Goal: Transaction & Acquisition: Purchase product/service

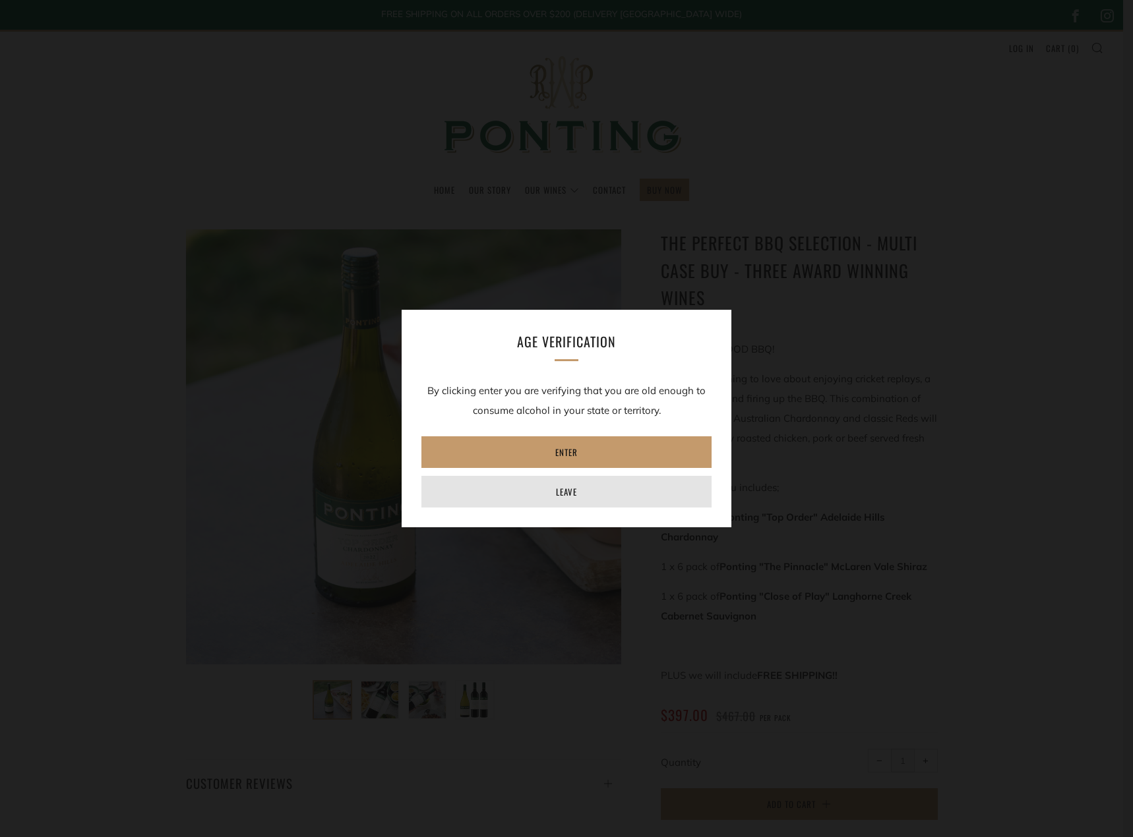
drag, startPoint x: 579, startPoint y: 492, endPoint x: 566, endPoint y: 493, distance: 13.3
click at [579, 492] on link "Leave" at bounding box center [566, 492] width 290 height 32
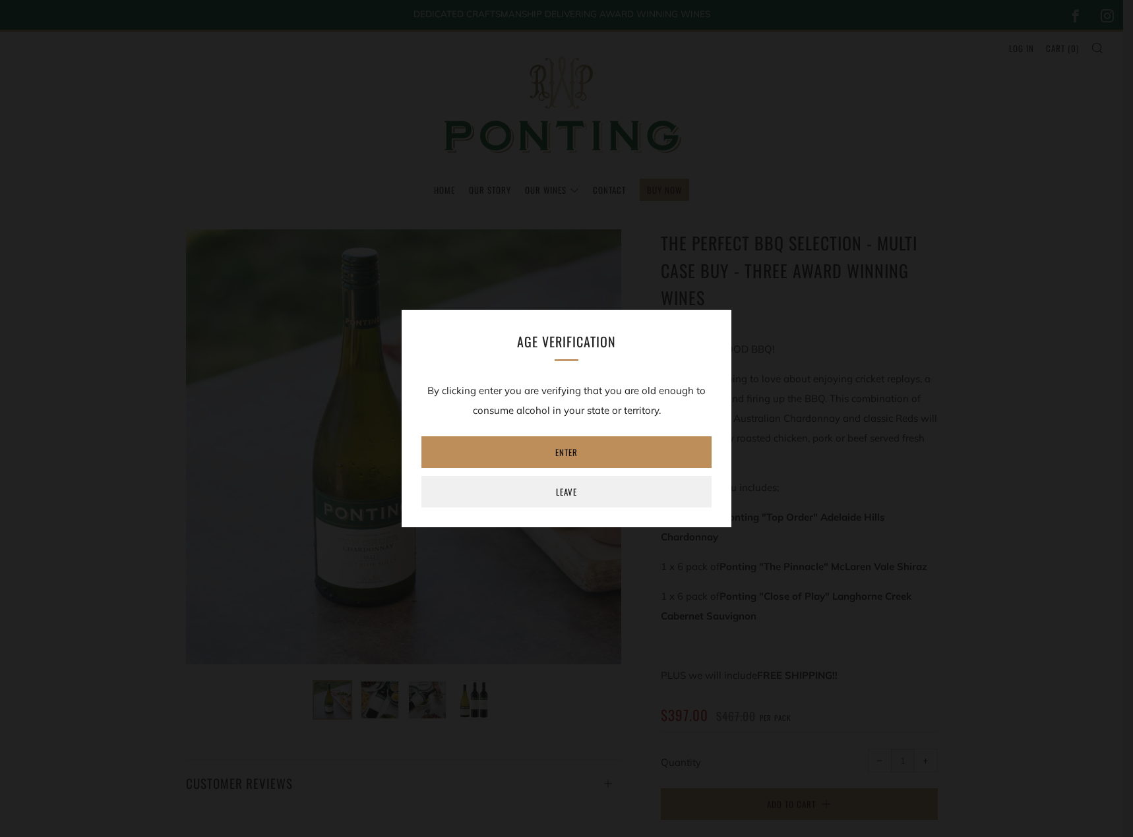
click at [551, 451] on link "Enter" at bounding box center [566, 452] width 290 height 32
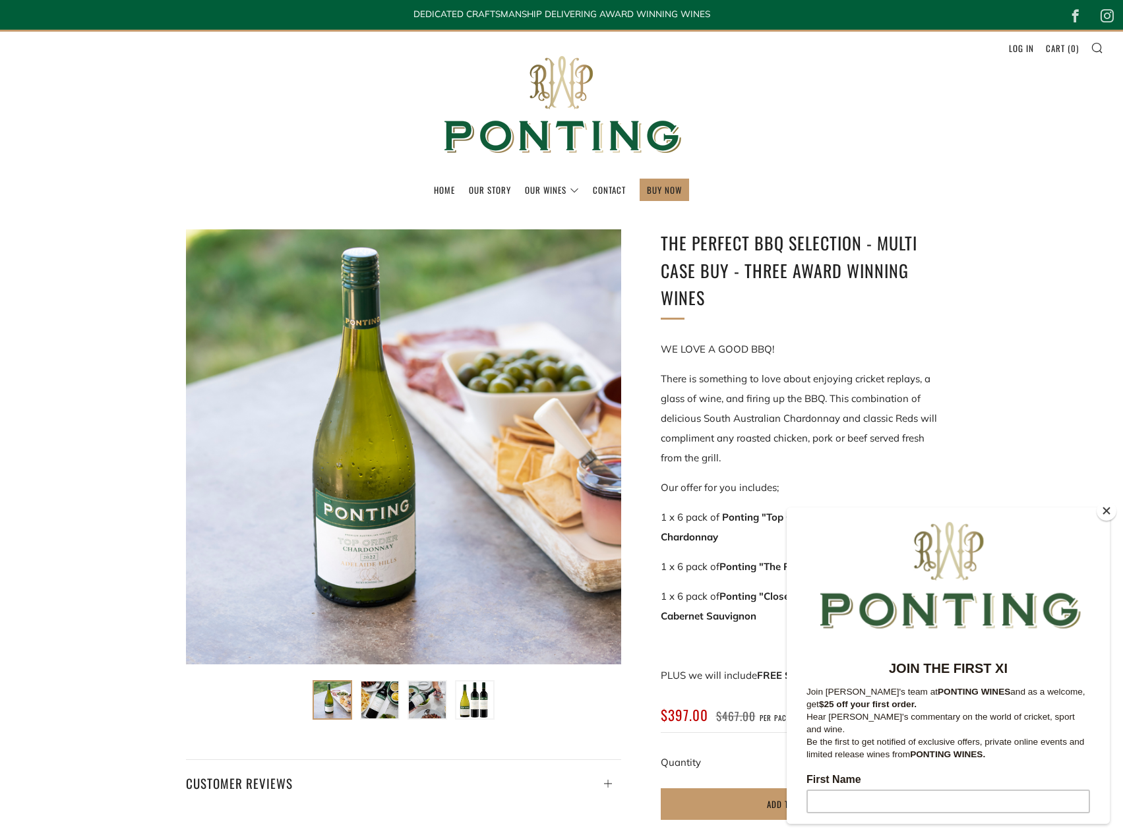
click at [386, 562] on div at bounding box center [403, 446] width 435 height 435
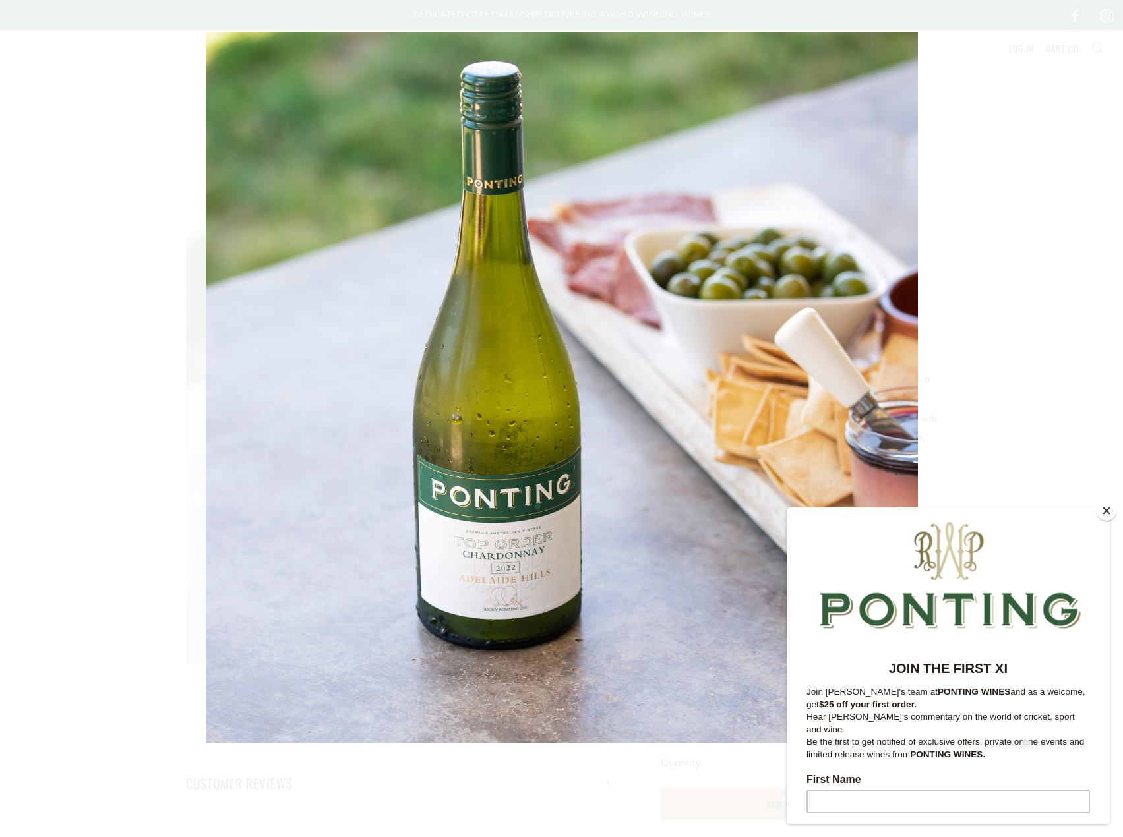
click at [515, 578] on img at bounding box center [562, 388] width 712 height 712
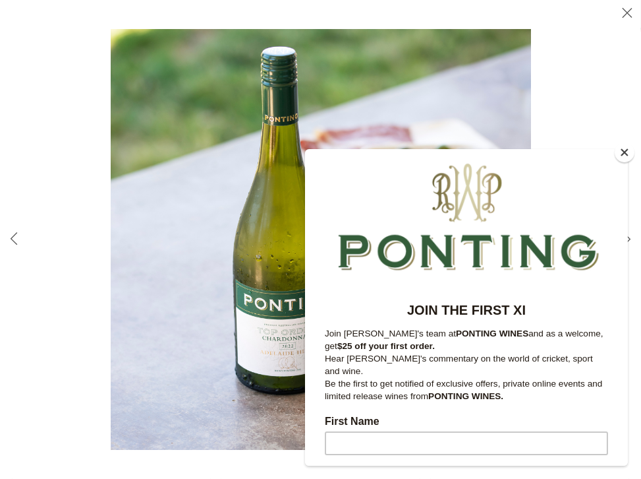
click at [626, 155] on button "Close" at bounding box center [625, 152] width 20 height 20
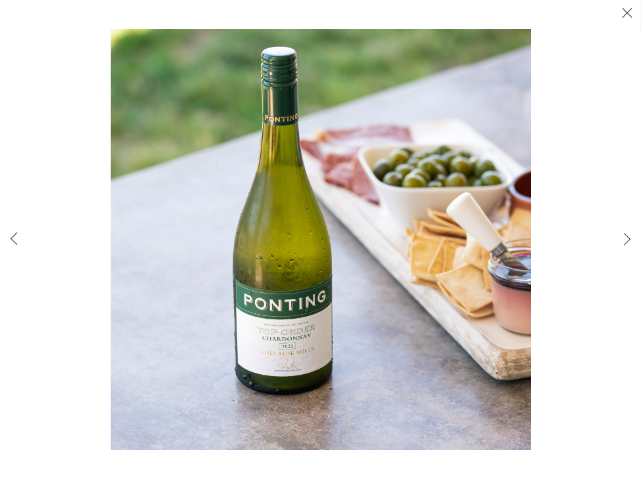
click at [291, 369] on img at bounding box center [321, 239] width 421 height 421
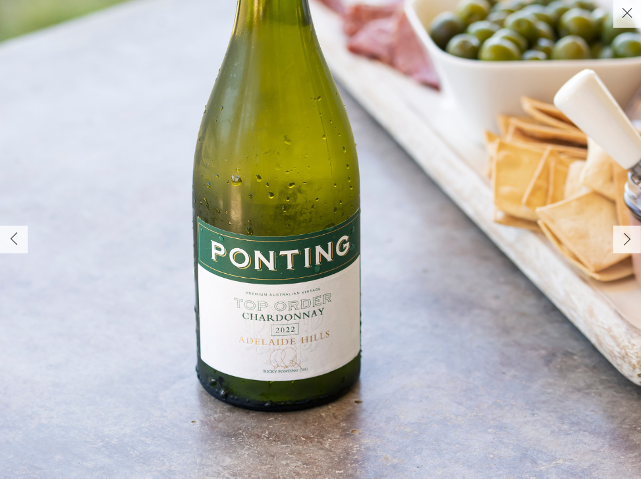
click at [290, 365] on img at bounding box center [341, 149] width 712 height 712
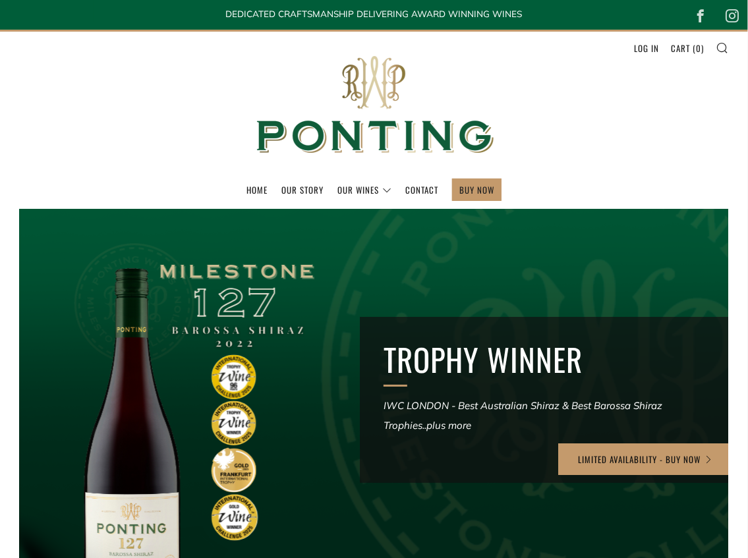
drag, startPoint x: 254, startPoint y: 373, endPoint x: 252, endPoint y: 331, distance: 42.3
click at [252, 331] on div at bounding box center [374, 414] width 851 height 490
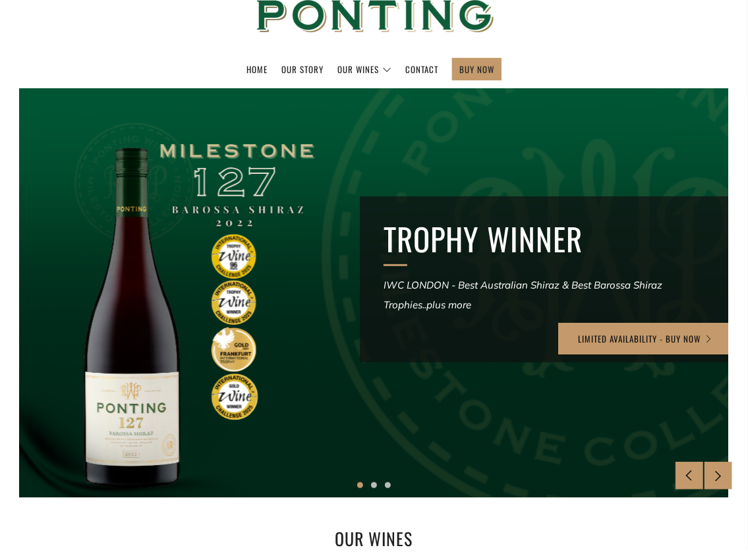
scroll to position [44, 0]
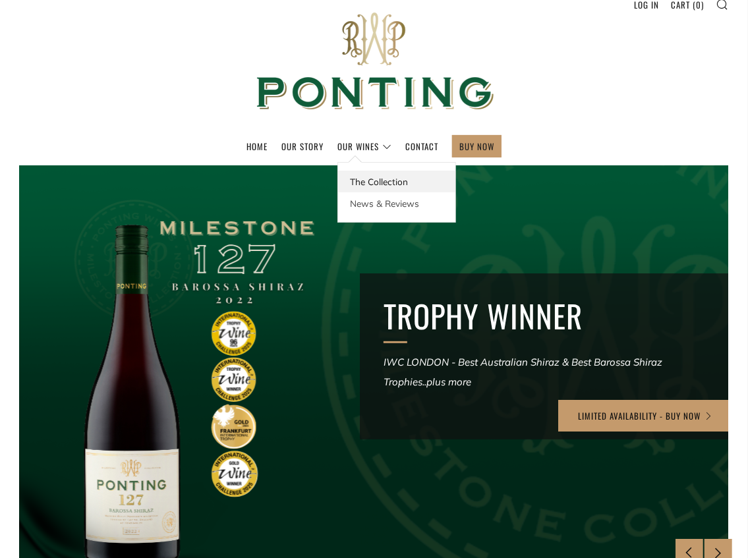
click at [368, 185] on link "The Collection" at bounding box center [396, 182] width 117 height 22
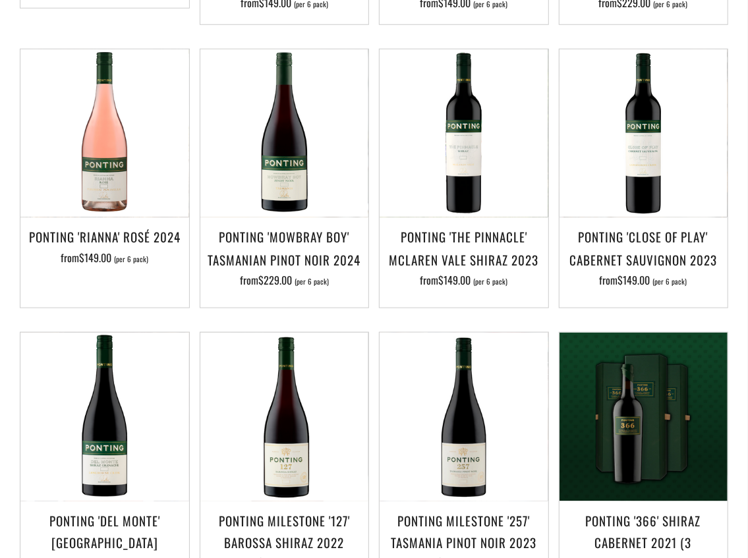
scroll to position [703, 0]
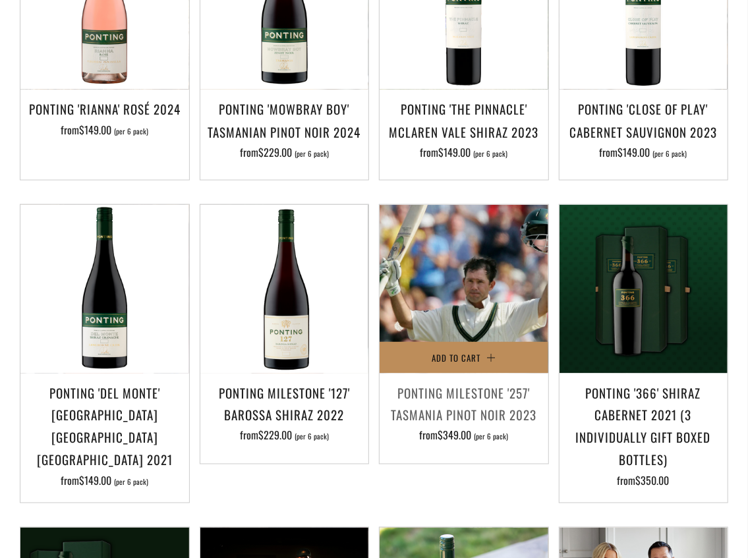
click at [476, 349] on button "Add to Cart" at bounding box center [464, 358] width 169 height 32
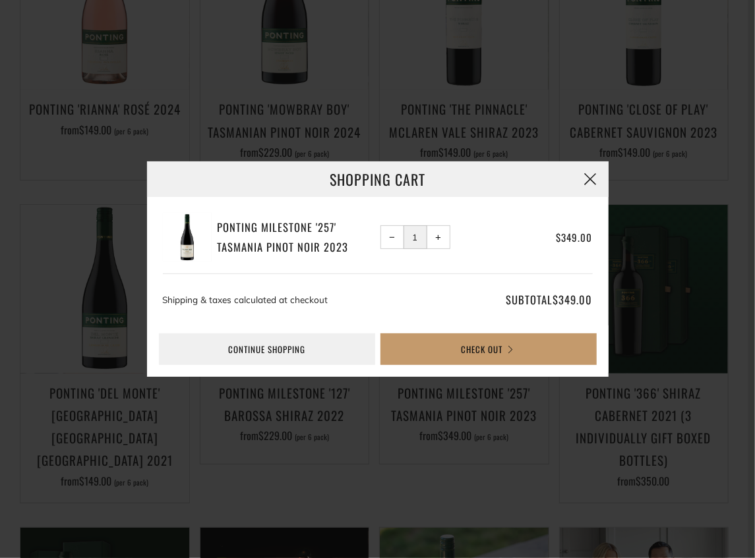
click at [589, 174] on button "button" at bounding box center [591, 180] width 36 height 36
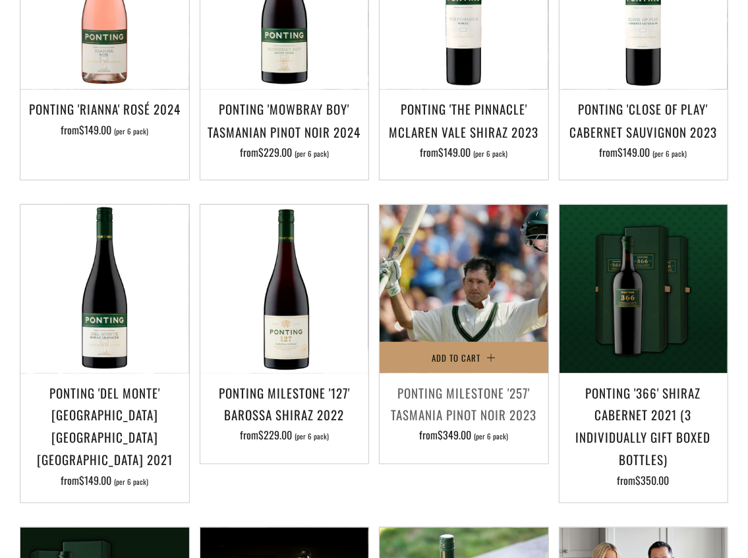
click at [425, 323] on img at bounding box center [464, 289] width 169 height 169
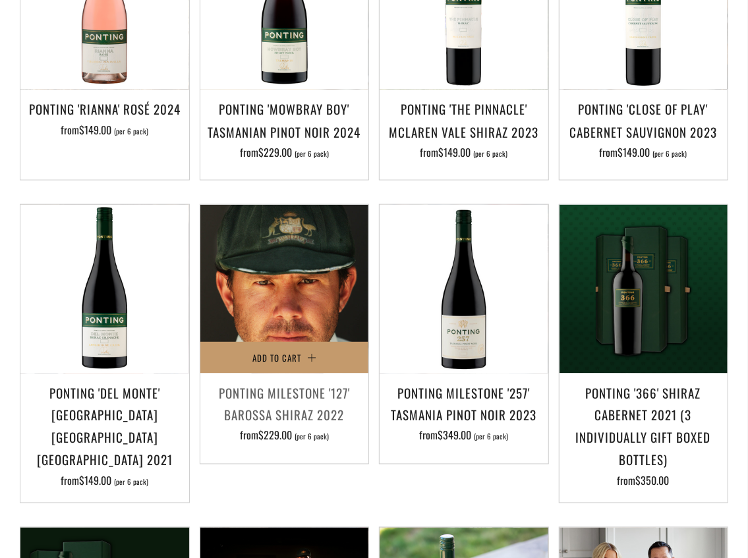
scroll to position [1011, 0]
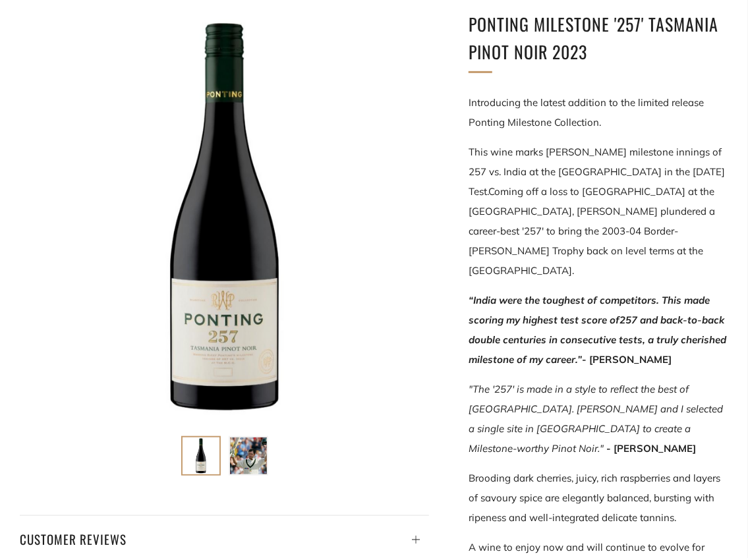
scroll to position [264, 0]
